Goal: Task Accomplishment & Management: Manage account settings

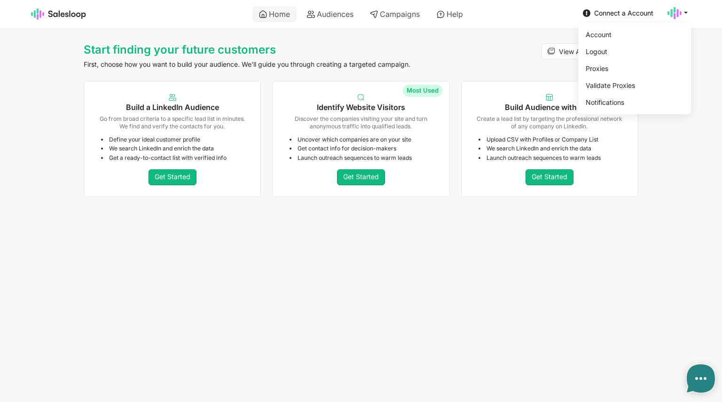
click at [684, 13] on icon at bounding box center [686, 12] width 8 height 8
type textarea "x"
click at [620, 36] on link "Account" at bounding box center [633, 35] width 102 height 16
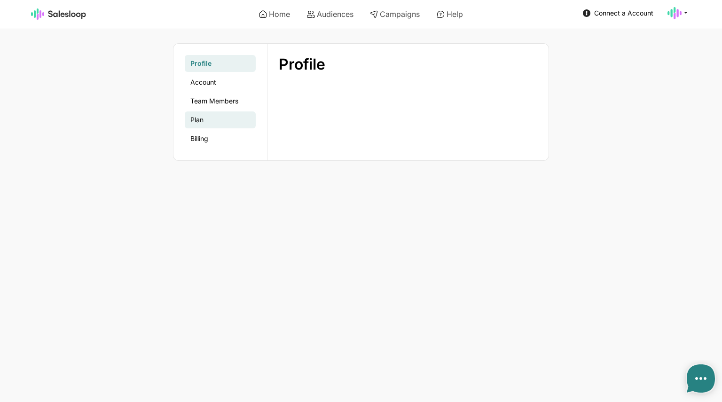
type textarea "x"
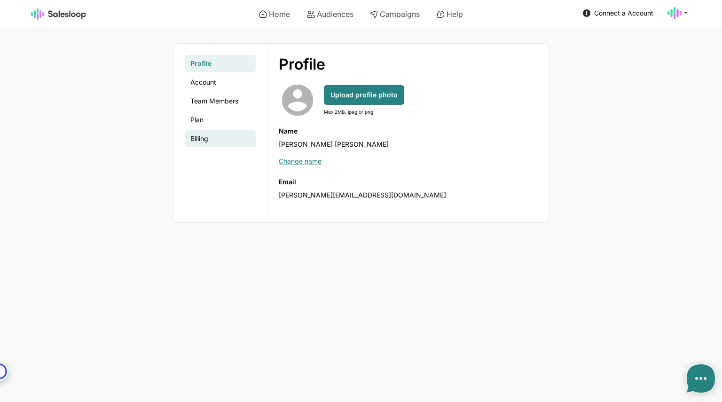
click at [206, 139] on link "Billing" at bounding box center [220, 138] width 71 height 17
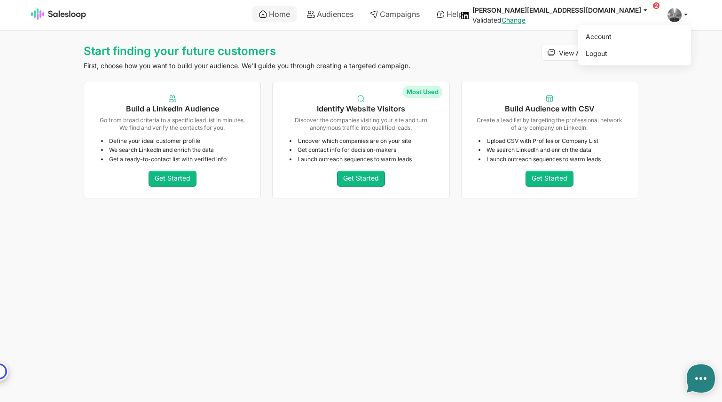
click at [675, 14] on span at bounding box center [675, 15] width 14 height 14
type textarea "x"
click at [632, 37] on link "Account" at bounding box center [633, 37] width 102 height 16
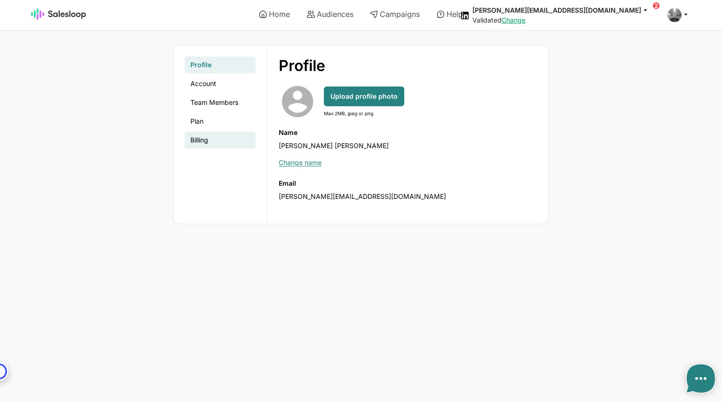
click at [210, 132] on link "Billing" at bounding box center [220, 140] width 71 height 17
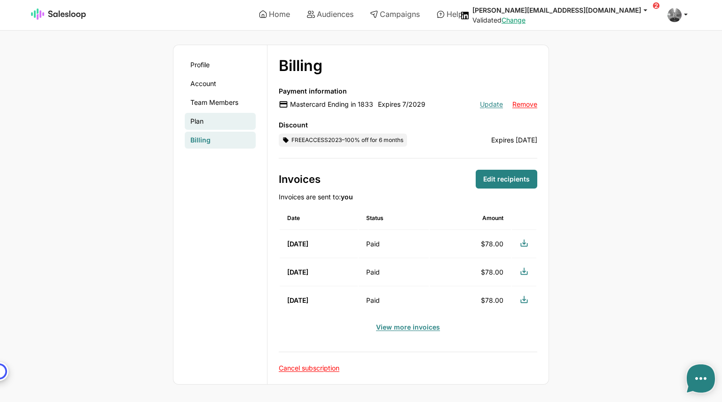
click at [192, 125] on link "Plan" at bounding box center [220, 121] width 71 height 17
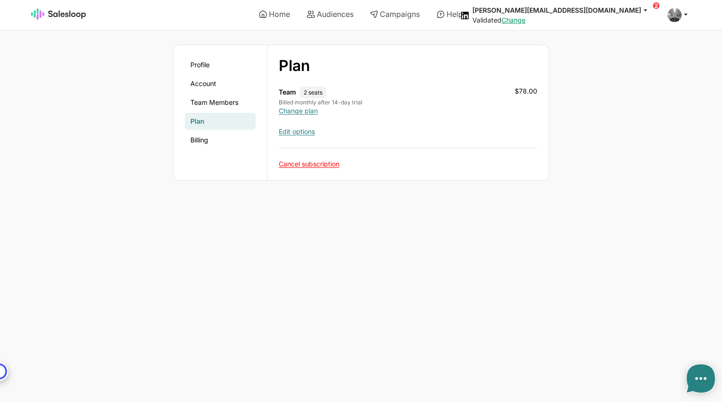
type textarea "x"
